Goal: Use online tool/utility: Utilize a website feature to perform a specific function

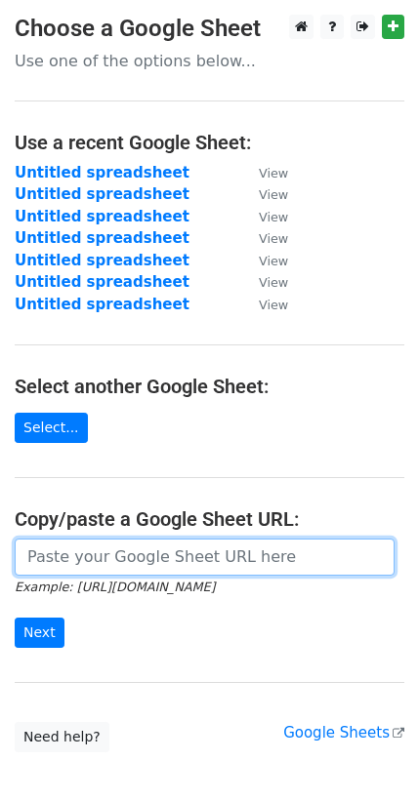
click at [105, 561] on input "url" at bounding box center [205, 557] width 380 height 37
paste input "https://docs.google.com/spreadsheets/d/1S-nX6bT3Uqn-Ig--lObE2N9sGiNFfEYGHuYyerU…"
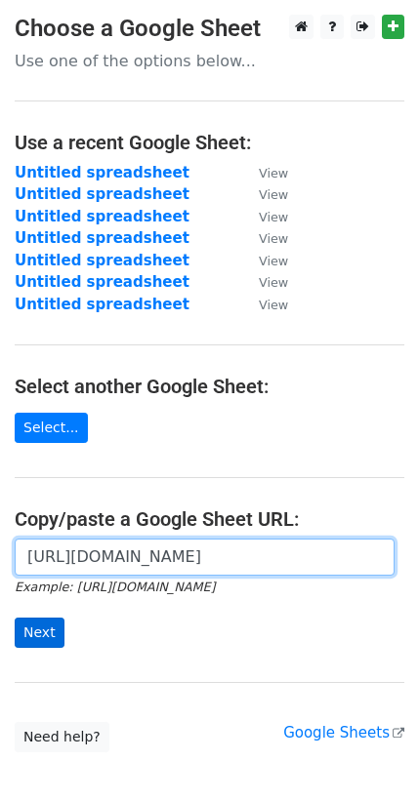
type input "https://docs.google.com/spreadsheets/d/1S-nX6bT3Uqn-Ig--lObE2N9sGiNFfEYGHuYyerU…"
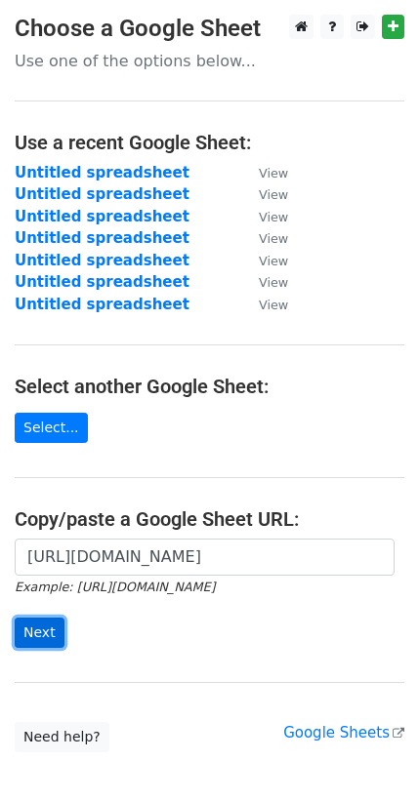
click at [42, 627] on input "Next" at bounding box center [40, 633] width 50 height 30
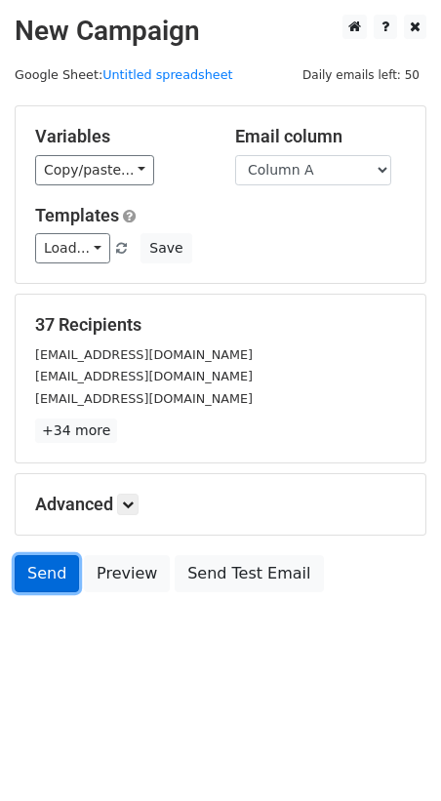
click at [34, 563] on link "Send" at bounding box center [47, 573] width 64 height 37
